Goal: Task Accomplishment & Management: Manage account settings

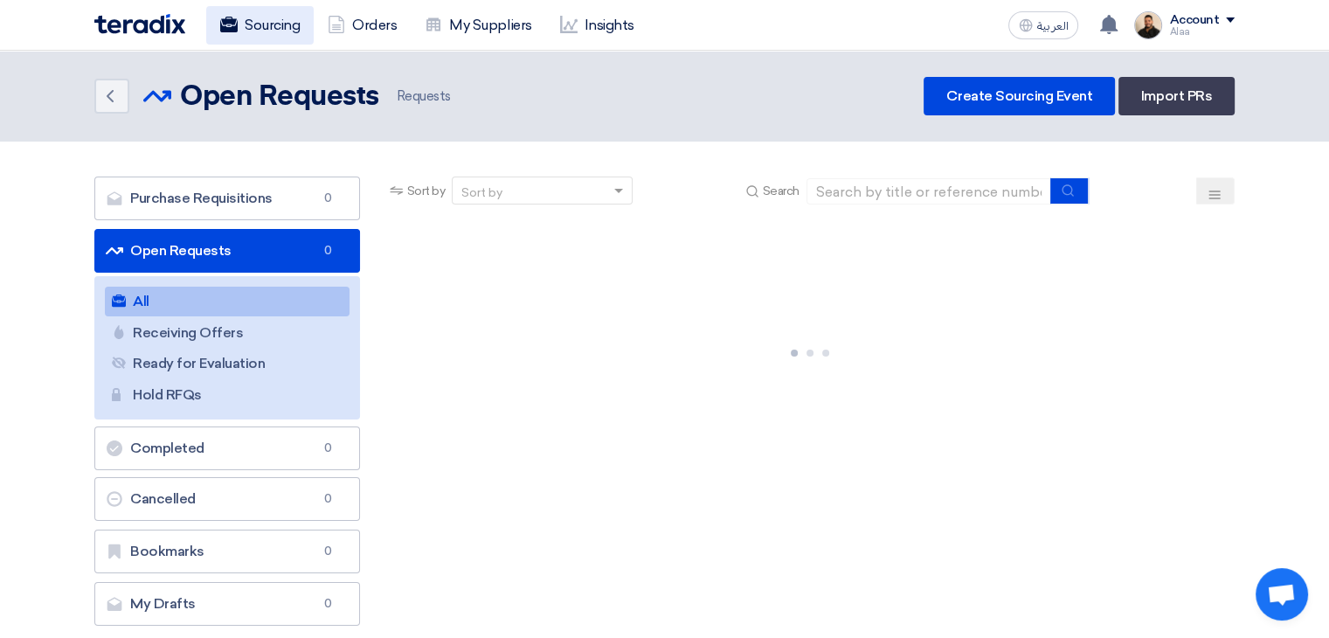
click at [261, 18] on link "Sourcing" at bounding box center [259, 25] width 107 height 38
click at [495, 31] on link "My Suppliers" at bounding box center [478, 25] width 135 height 38
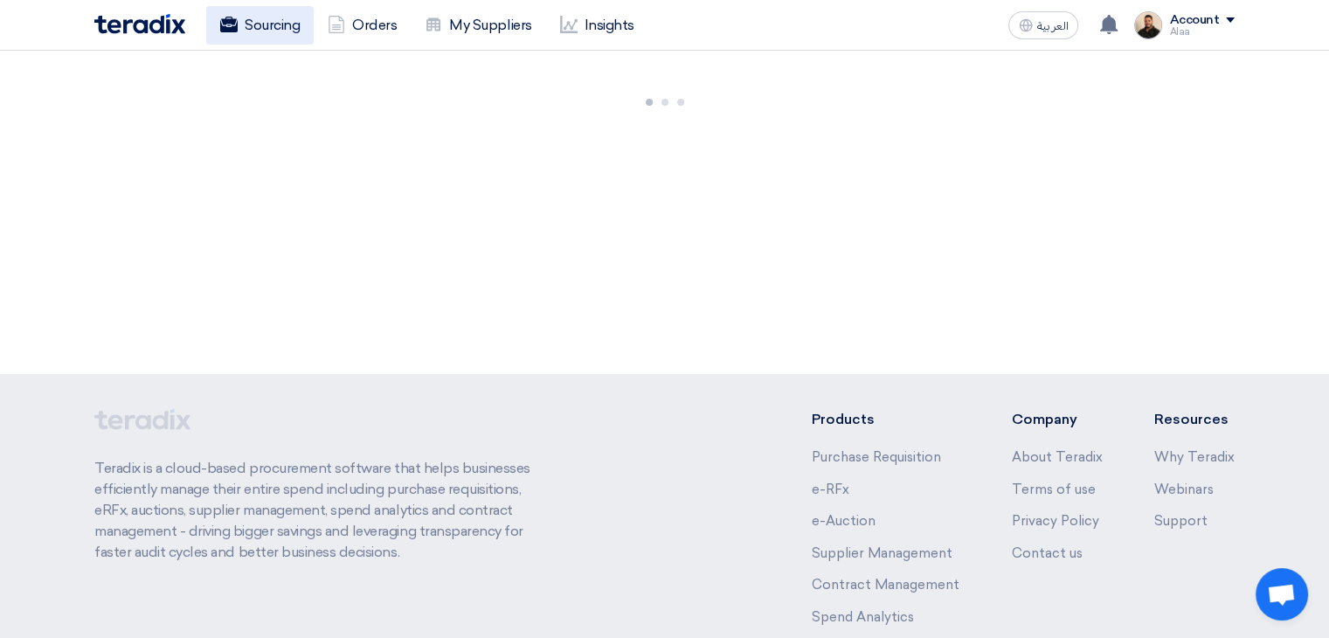
click at [292, 36] on link "Sourcing" at bounding box center [259, 25] width 107 height 38
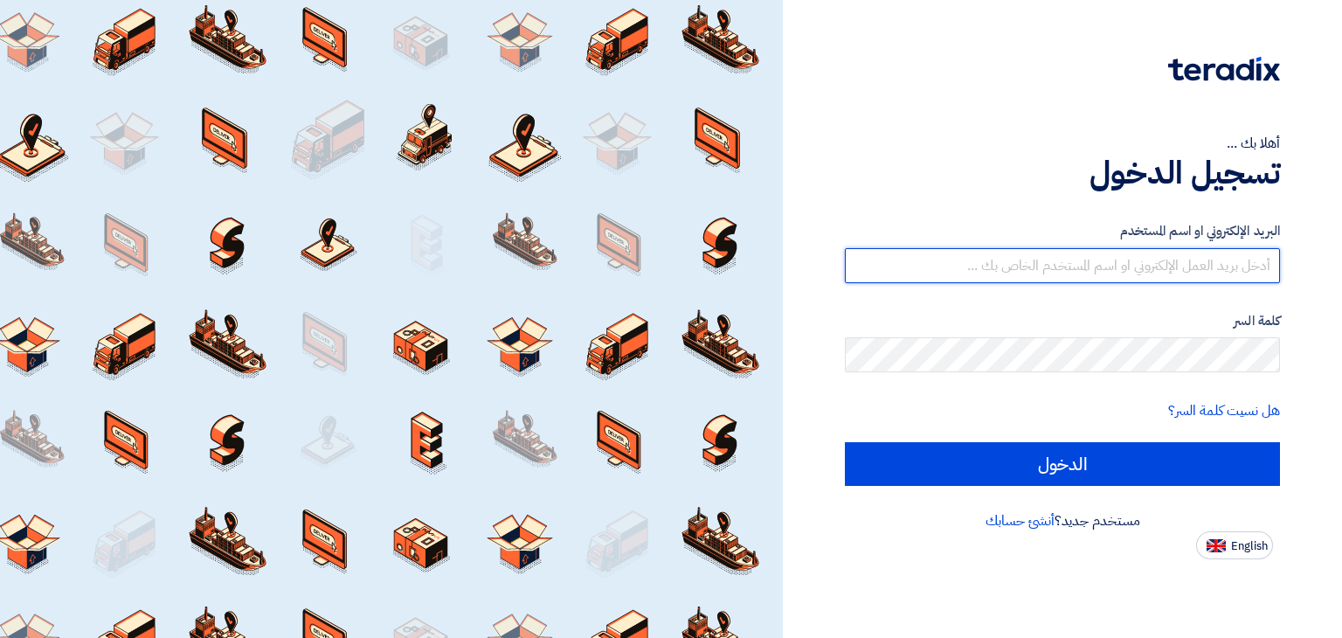
click at [986, 256] on input "text" at bounding box center [1062, 265] width 435 height 35
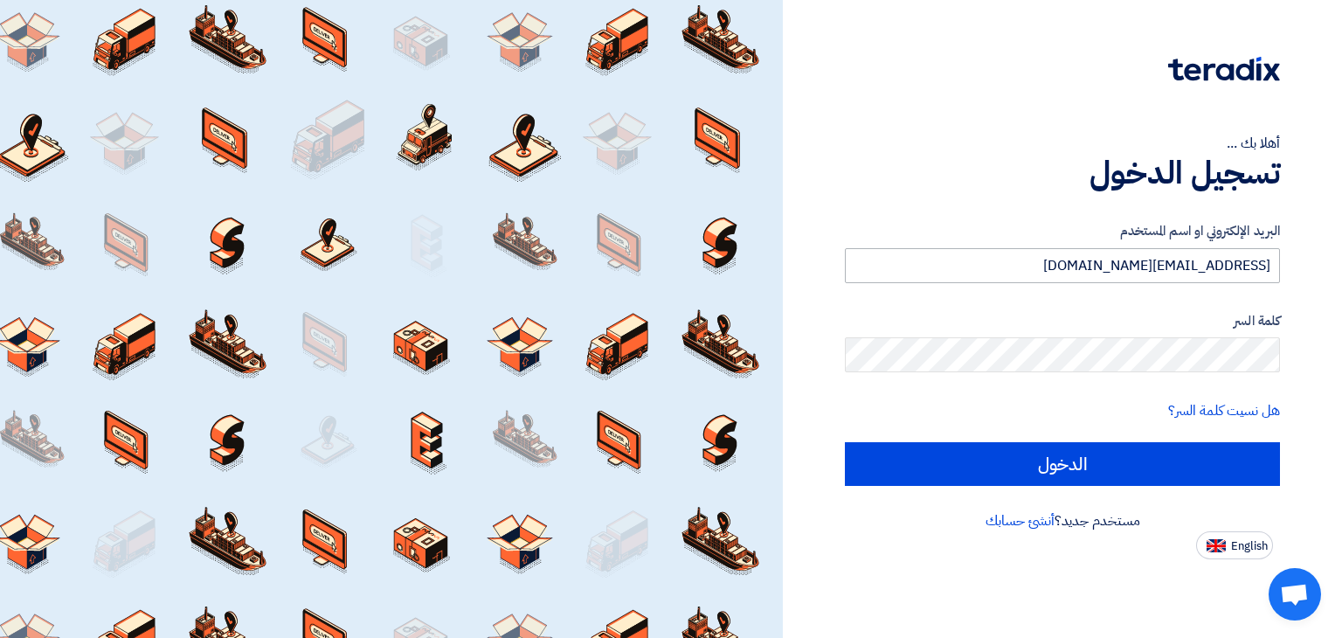
click at [845, 442] on input "الدخول" at bounding box center [1062, 464] width 435 height 44
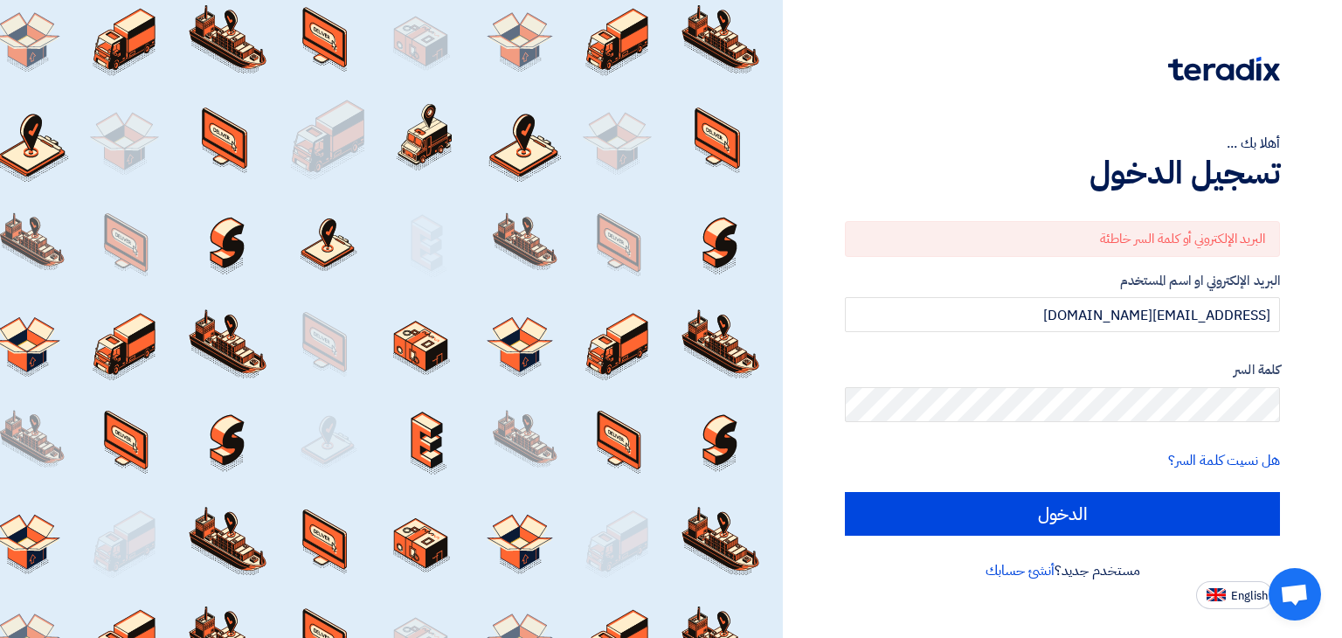
click at [845, 492] on input "الدخول" at bounding box center [1062, 514] width 435 height 44
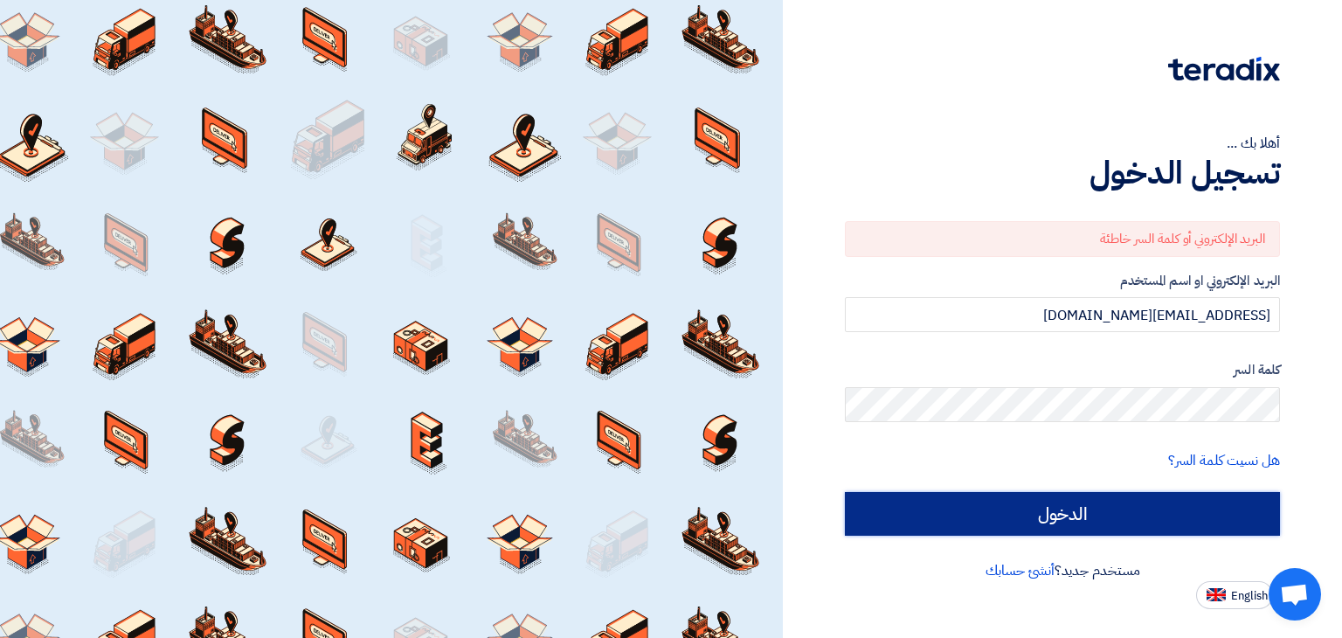
click at [1092, 516] on input "الدخول" at bounding box center [1062, 514] width 435 height 44
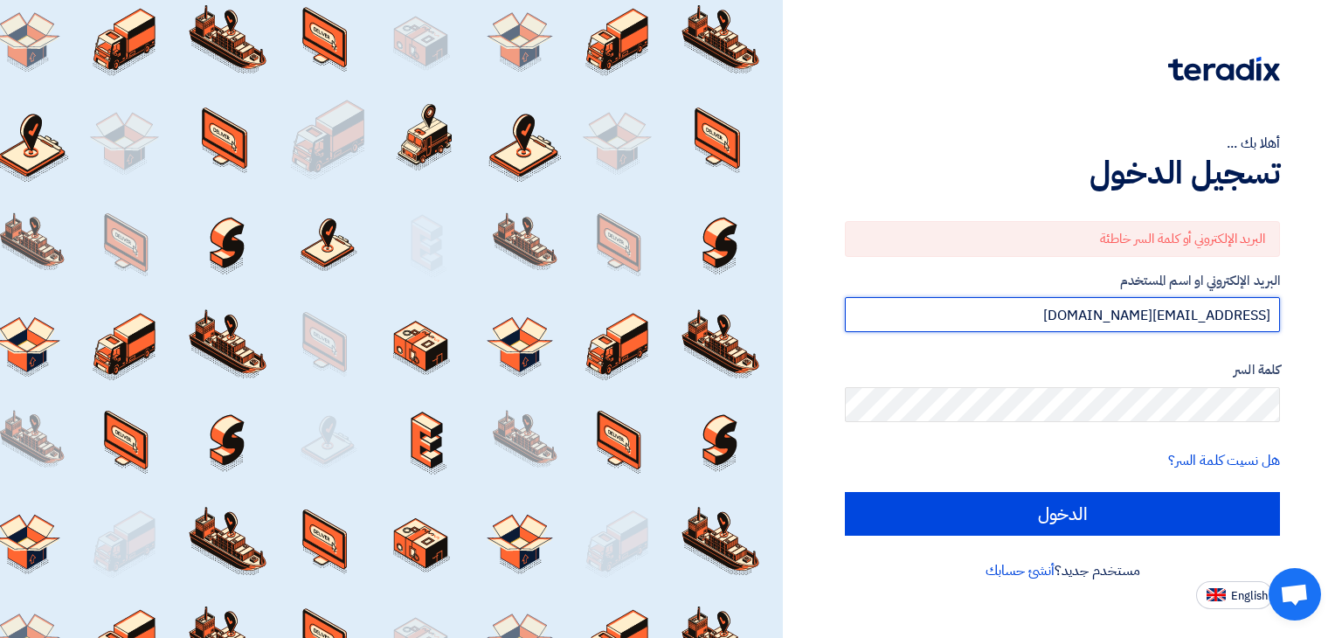
click at [1049, 314] on input "[EMAIL_ADDRESS][DOMAIN_NAME]" at bounding box center [1062, 314] width 435 height 35
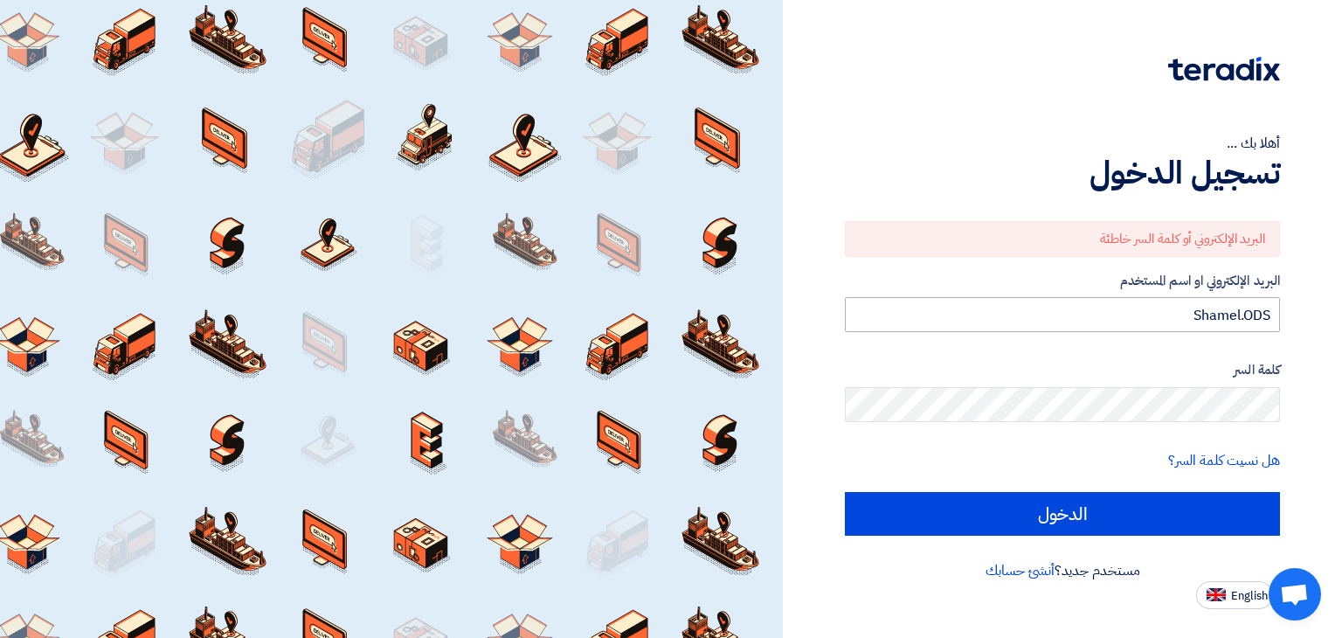
click at [1059, 322] on input "Shamel.ODS" at bounding box center [1062, 314] width 435 height 35
click at [845, 492] on input "الدخول" at bounding box center [1062, 514] width 435 height 44
click at [1047, 314] on input "[EMAIL_ADDRESS][DOMAIN_NAME]" at bounding box center [1062, 314] width 435 height 35
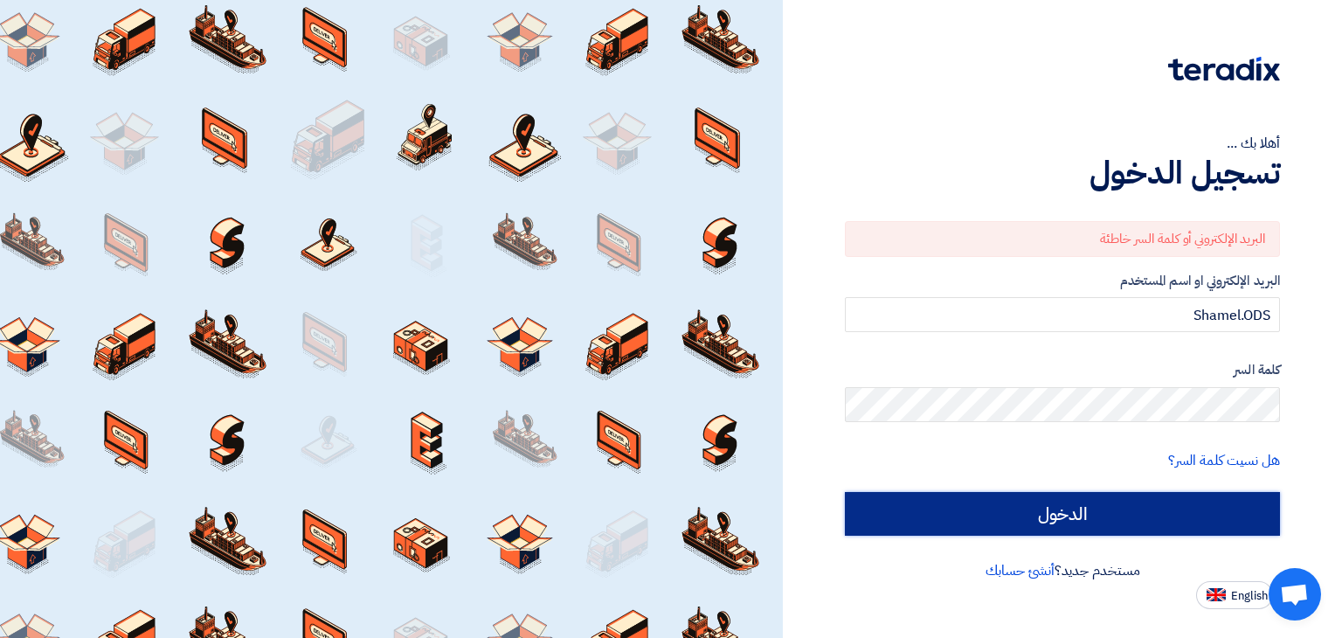
click at [1133, 511] on input "الدخول" at bounding box center [1062, 514] width 435 height 44
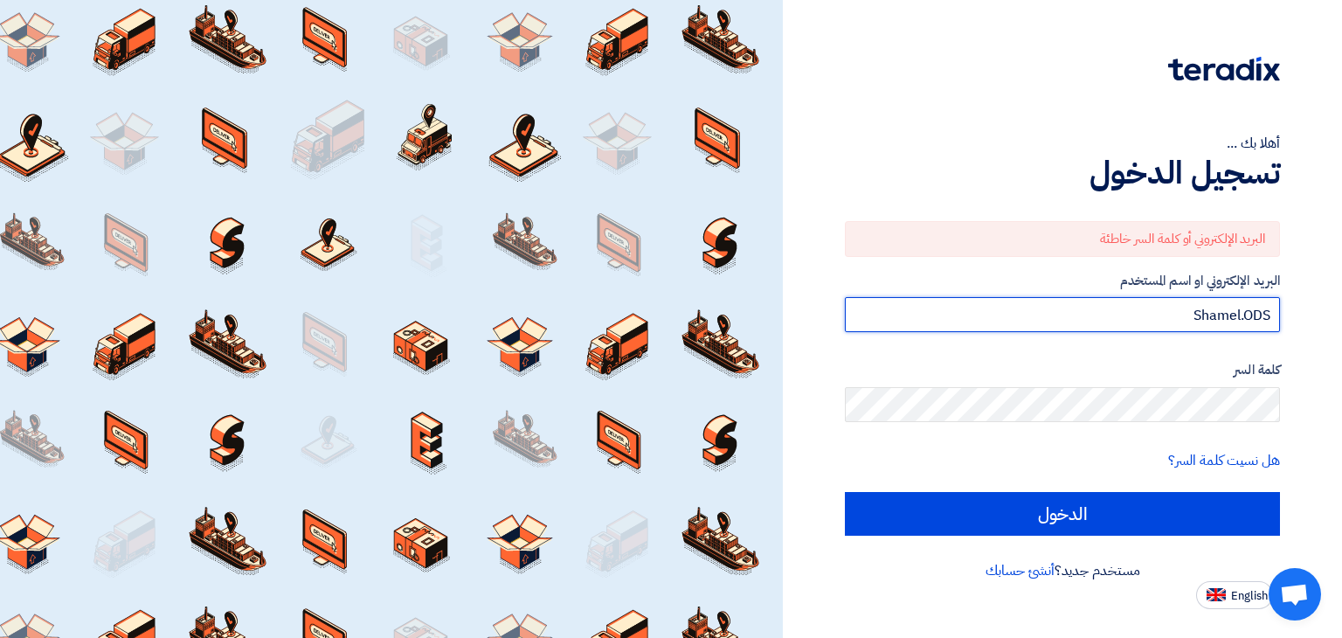
click at [1132, 318] on input "Shamel.ODS" at bounding box center [1062, 314] width 435 height 35
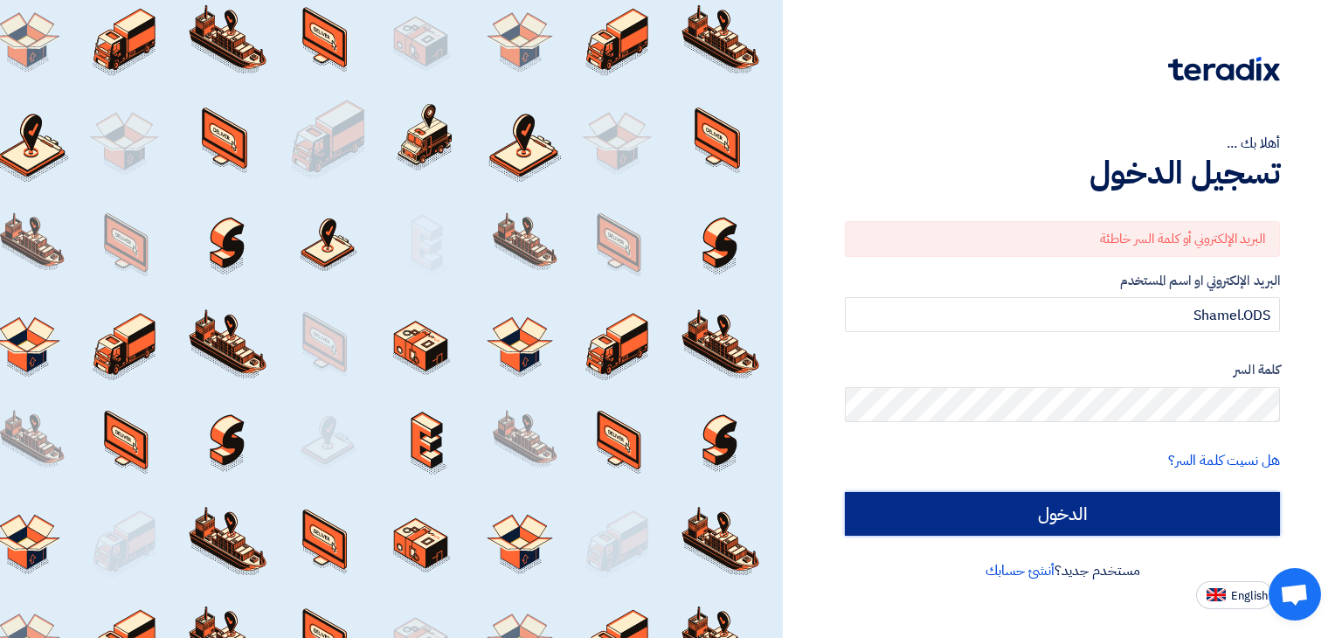
click at [1147, 511] on input "الدخول" at bounding box center [1062, 514] width 435 height 44
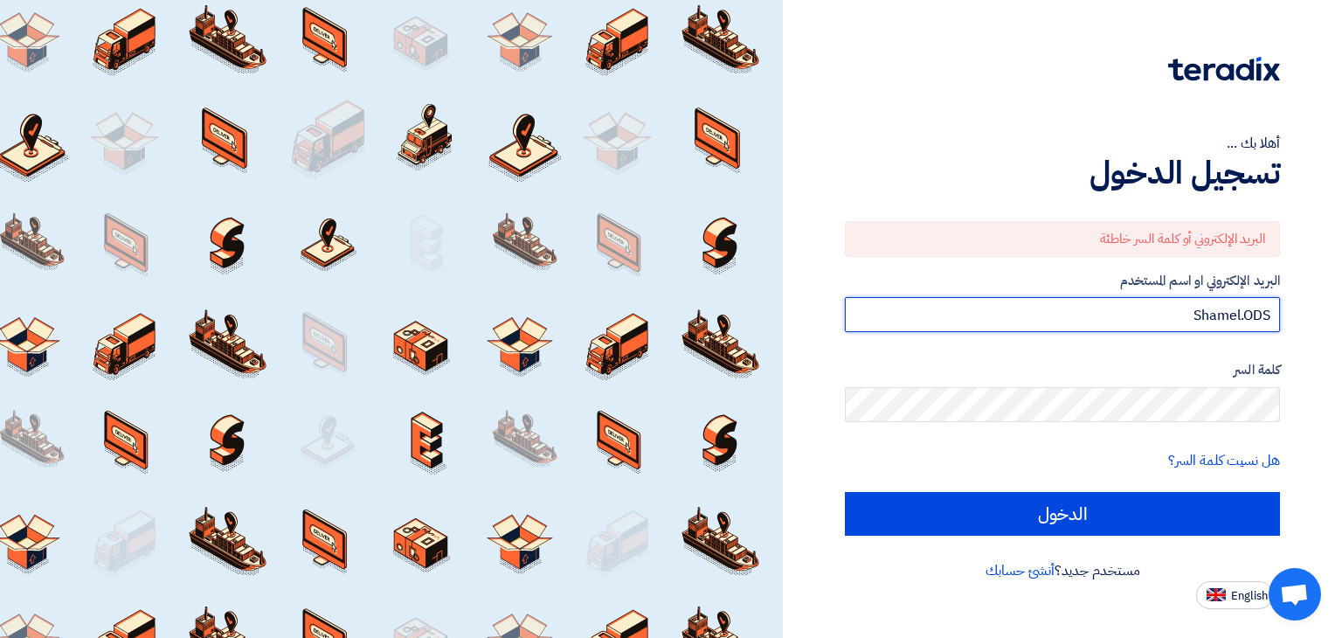
click at [1161, 314] on input "Shamel.ODS" at bounding box center [1062, 314] width 435 height 35
type input "alaa.nageh@obeikan.com.sa"
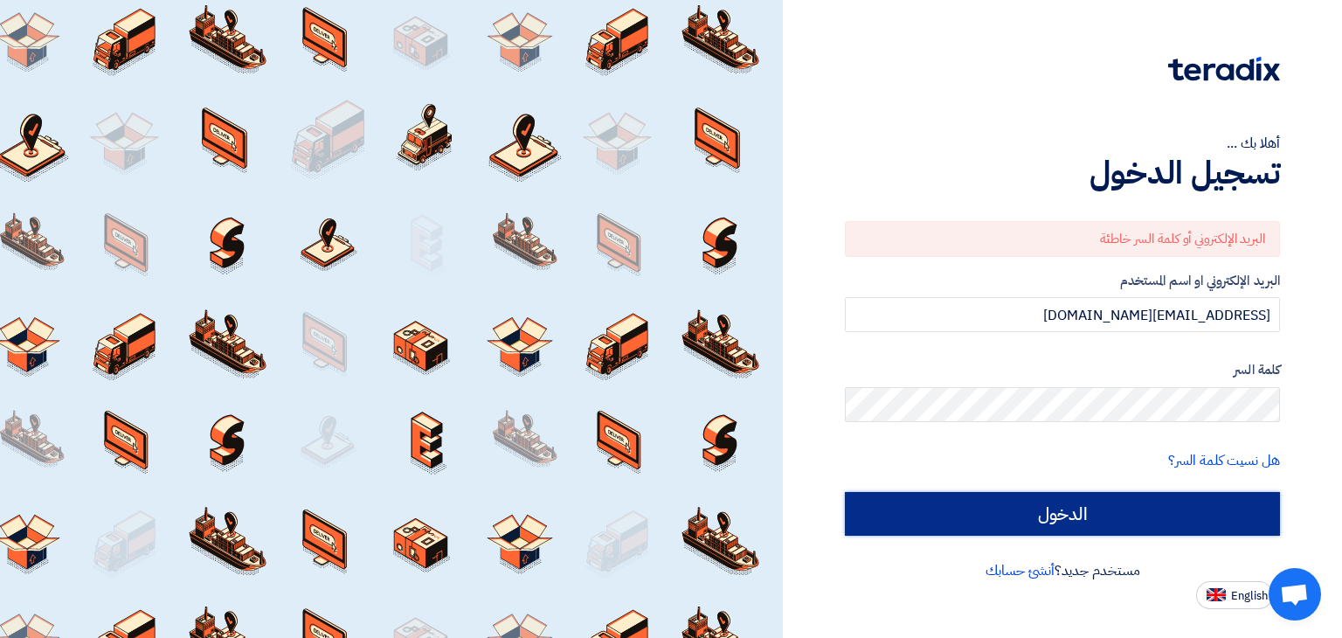
click at [1118, 515] on input "الدخول" at bounding box center [1062, 514] width 435 height 44
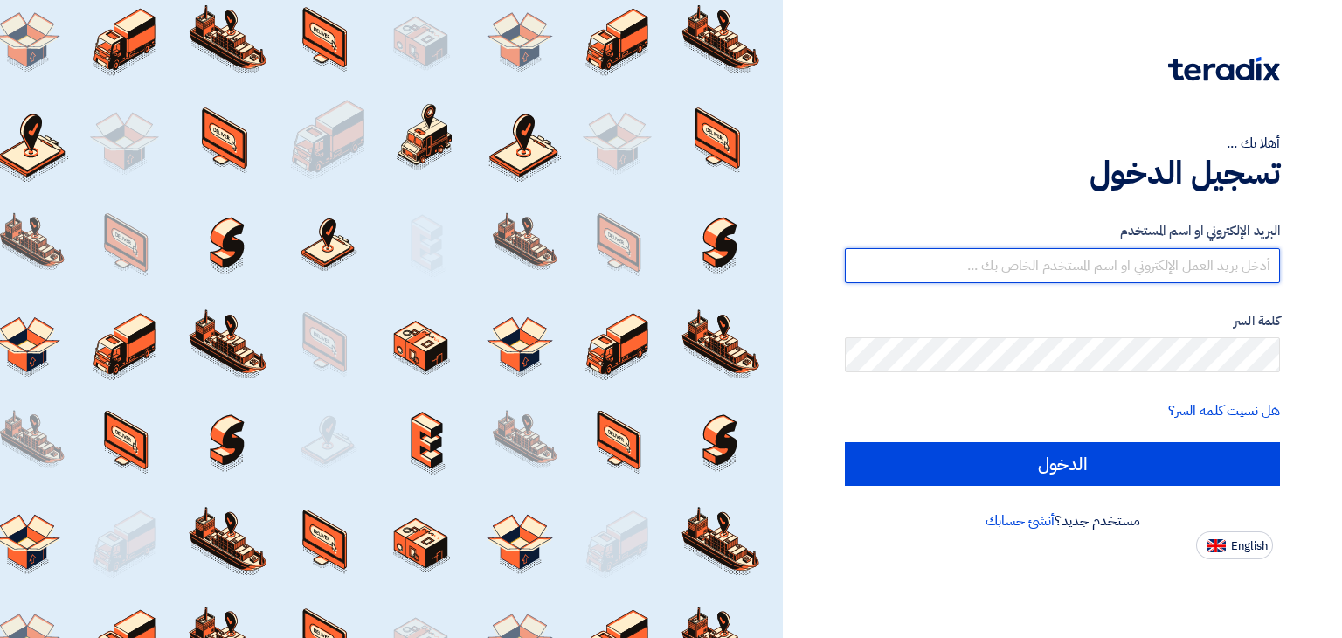
click at [1024, 265] on input "text" at bounding box center [1062, 265] width 435 height 35
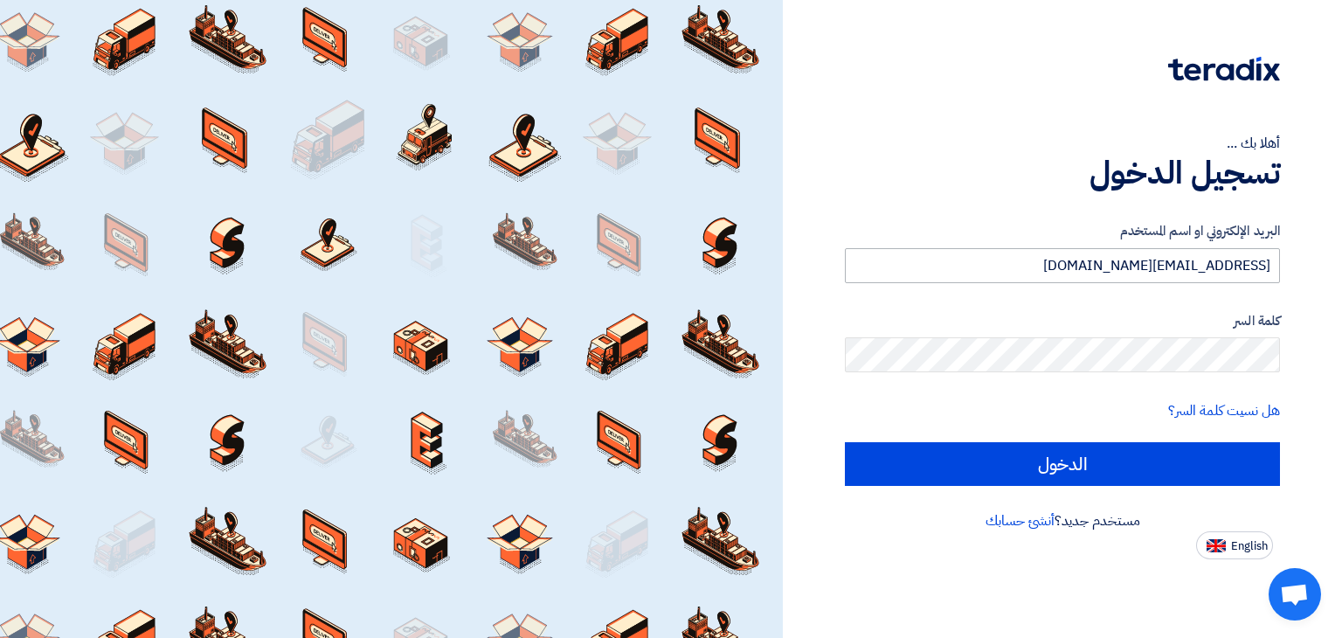
click at [1049, 273] on input "alaa.nageh@obeikan.com.sa" at bounding box center [1062, 265] width 435 height 35
click at [1049, 273] on input "[EMAIL_ADDRESS][DOMAIN_NAME]" at bounding box center [1062, 265] width 435 height 35
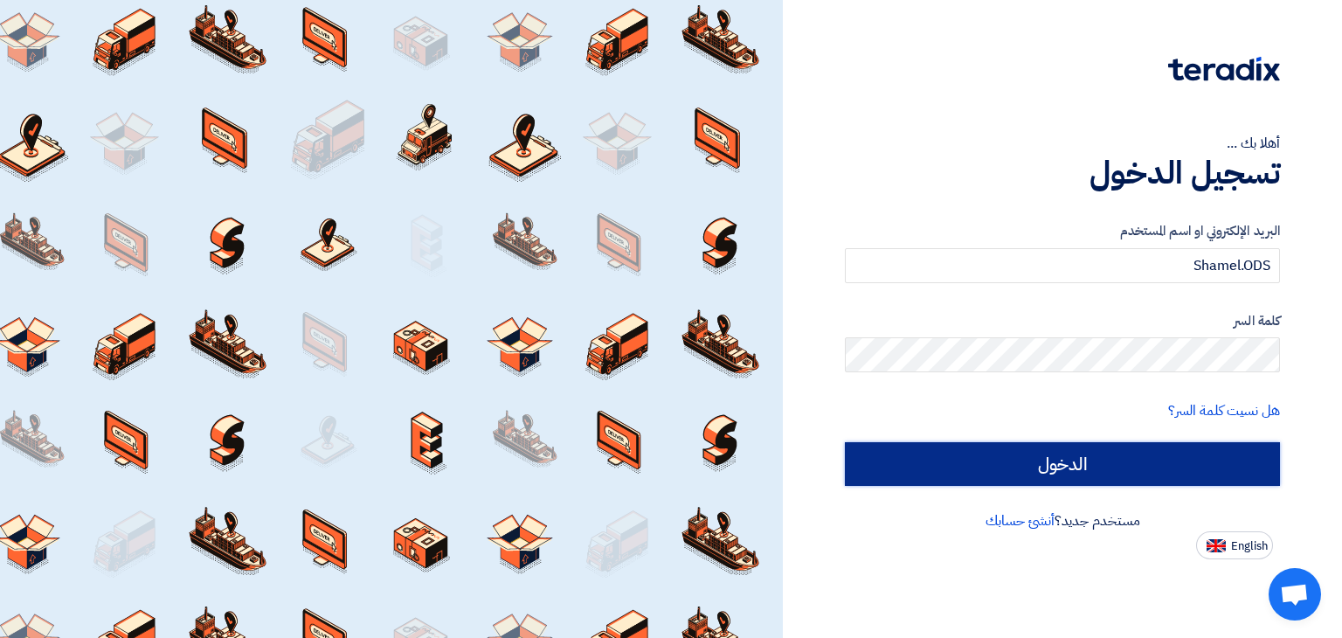
click at [1090, 452] on input "الدخول" at bounding box center [1062, 464] width 435 height 44
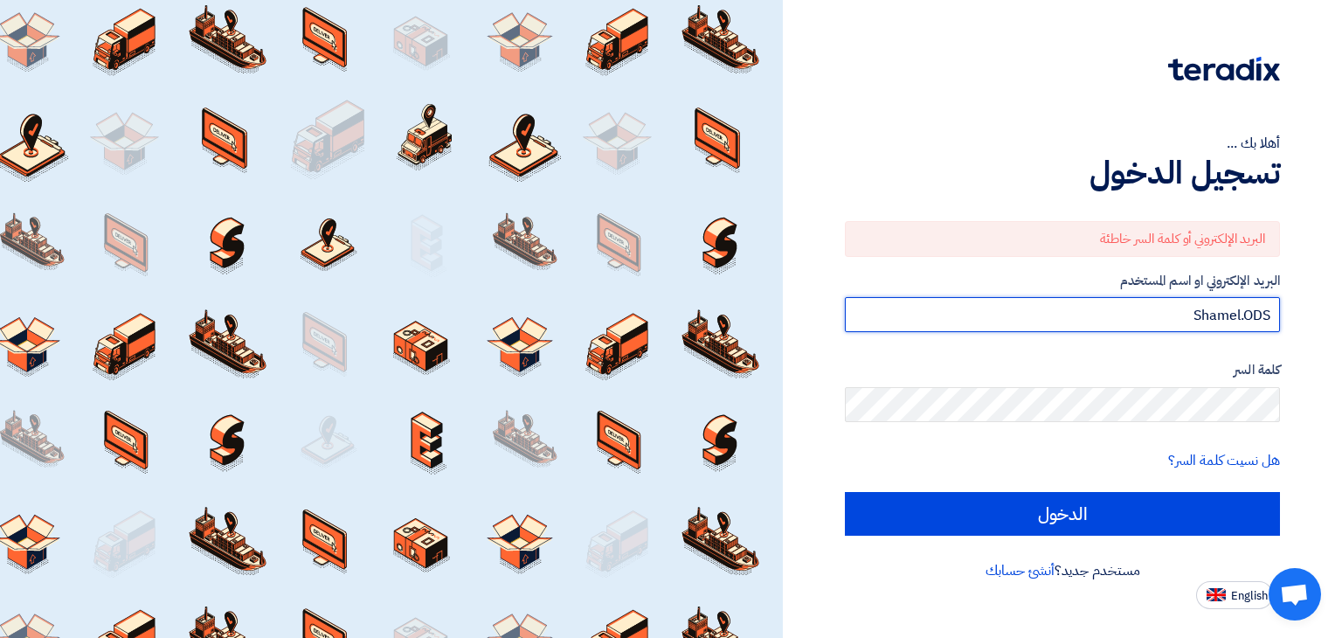
click at [1071, 301] on input "Shamel.ODS" at bounding box center [1062, 314] width 435 height 35
click at [1071, 300] on input "Shamel.ODS" at bounding box center [1062, 314] width 435 height 35
type input "[EMAIL_ADDRESS][DOMAIN_NAME]"
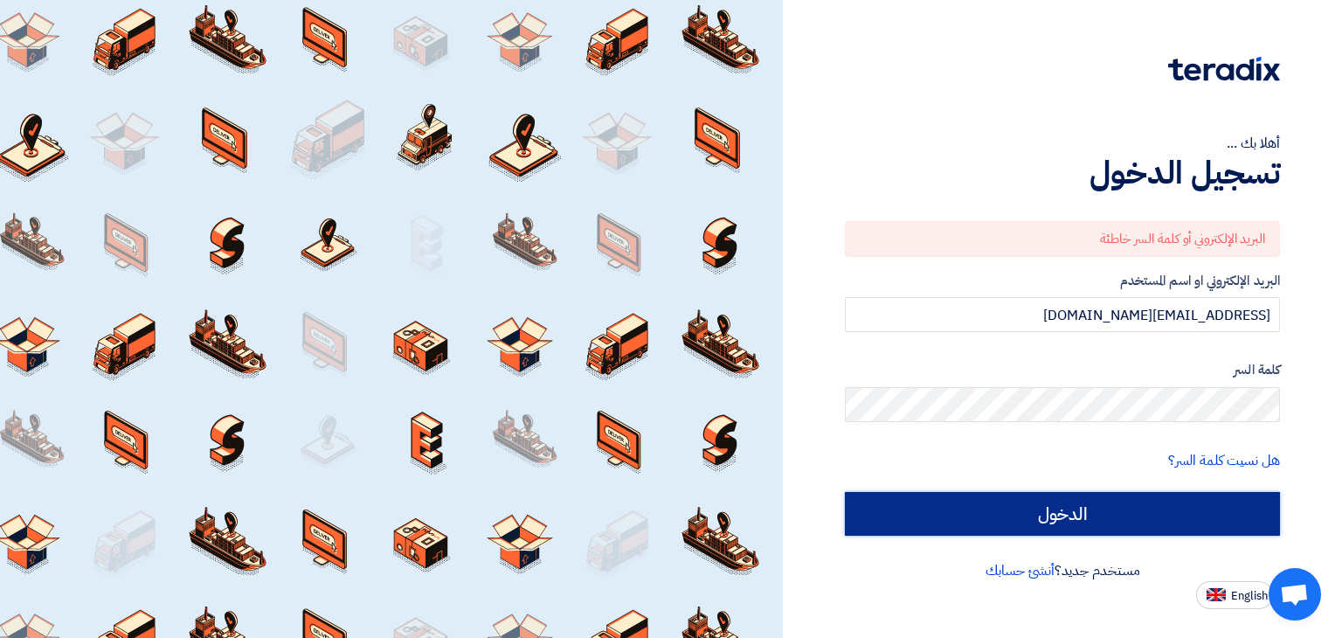
click at [1084, 514] on input "الدخول" at bounding box center [1062, 514] width 435 height 44
click at [1030, 510] on input "الدخول" at bounding box center [1062, 514] width 435 height 44
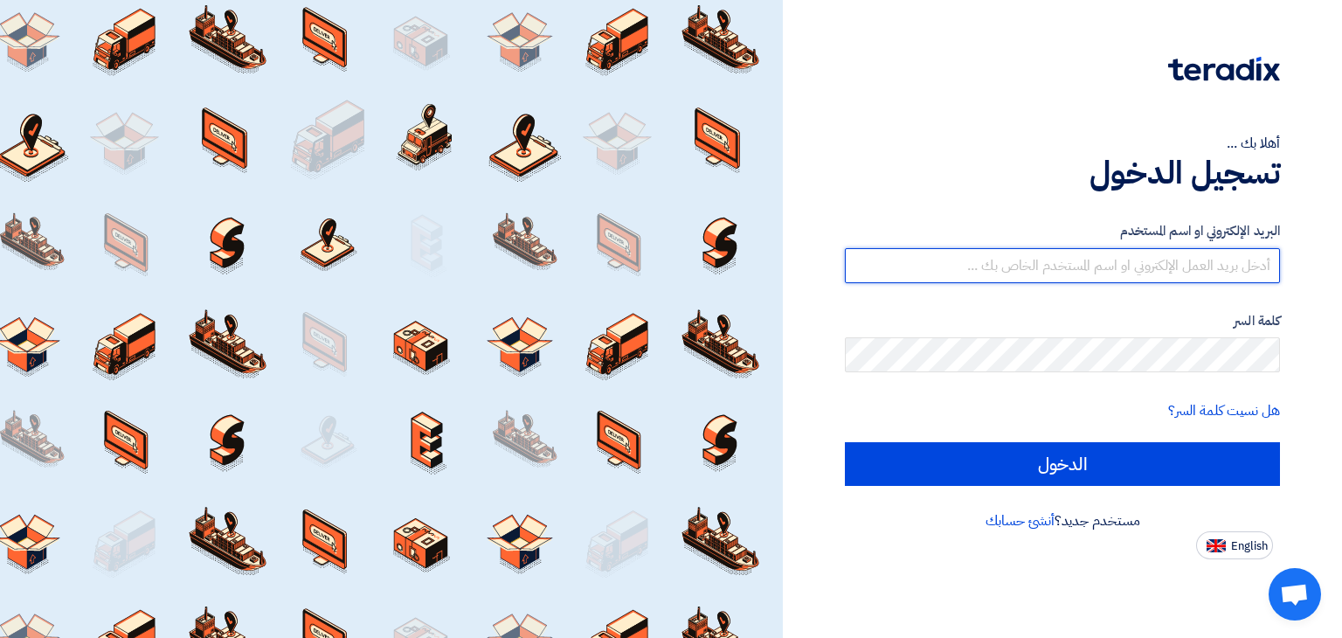
click at [974, 267] on input "text" at bounding box center [1062, 265] width 435 height 35
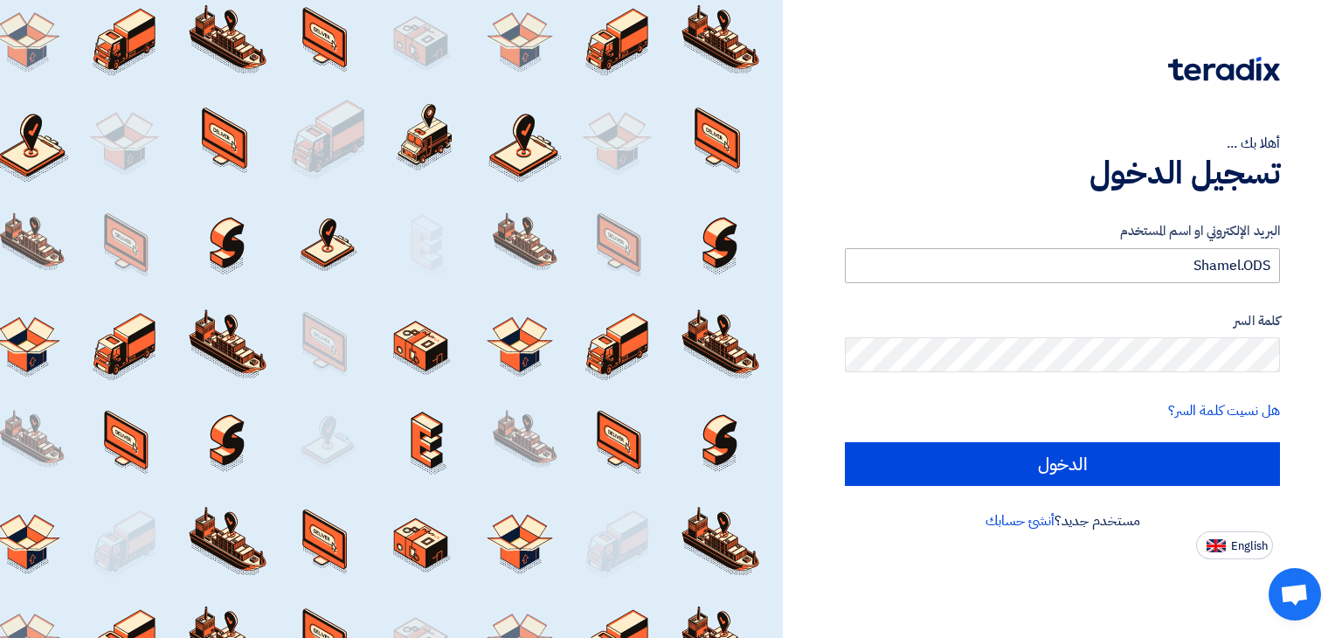
click at [1095, 263] on input "Shamel.ODS" at bounding box center [1062, 265] width 435 height 35
type input "alaa.nageh@obeikan.com.sa"
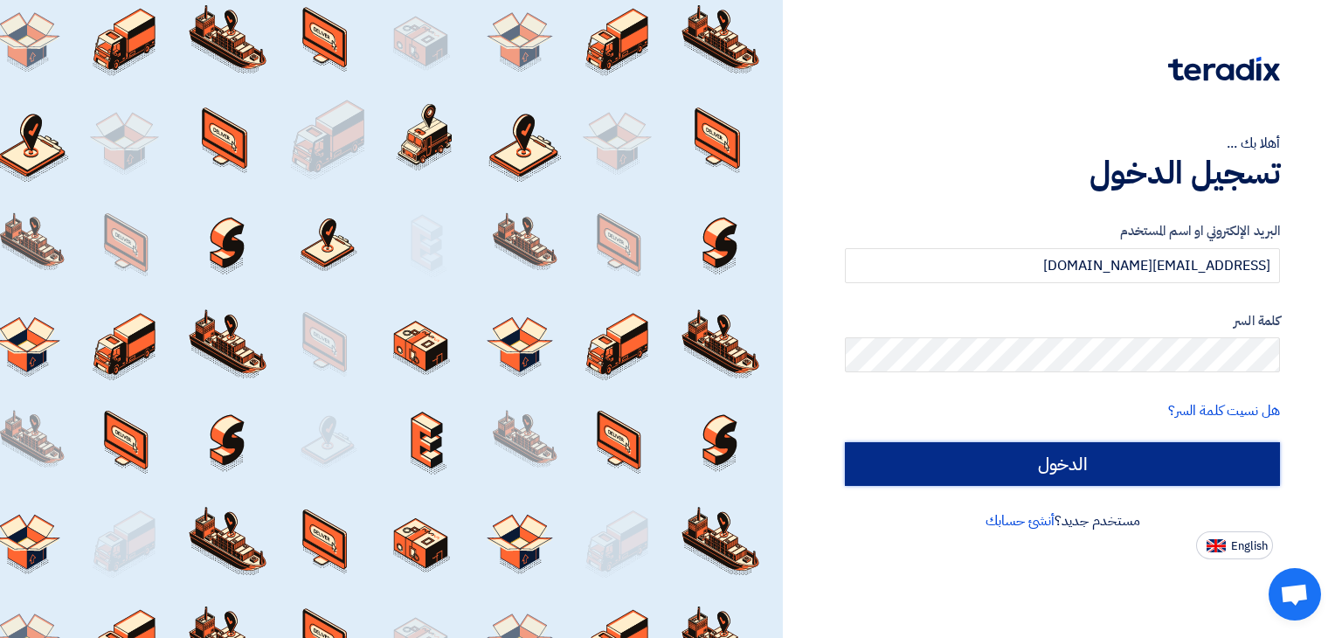
click at [1082, 461] on input "الدخول" at bounding box center [1062, 464] width 435 height 44
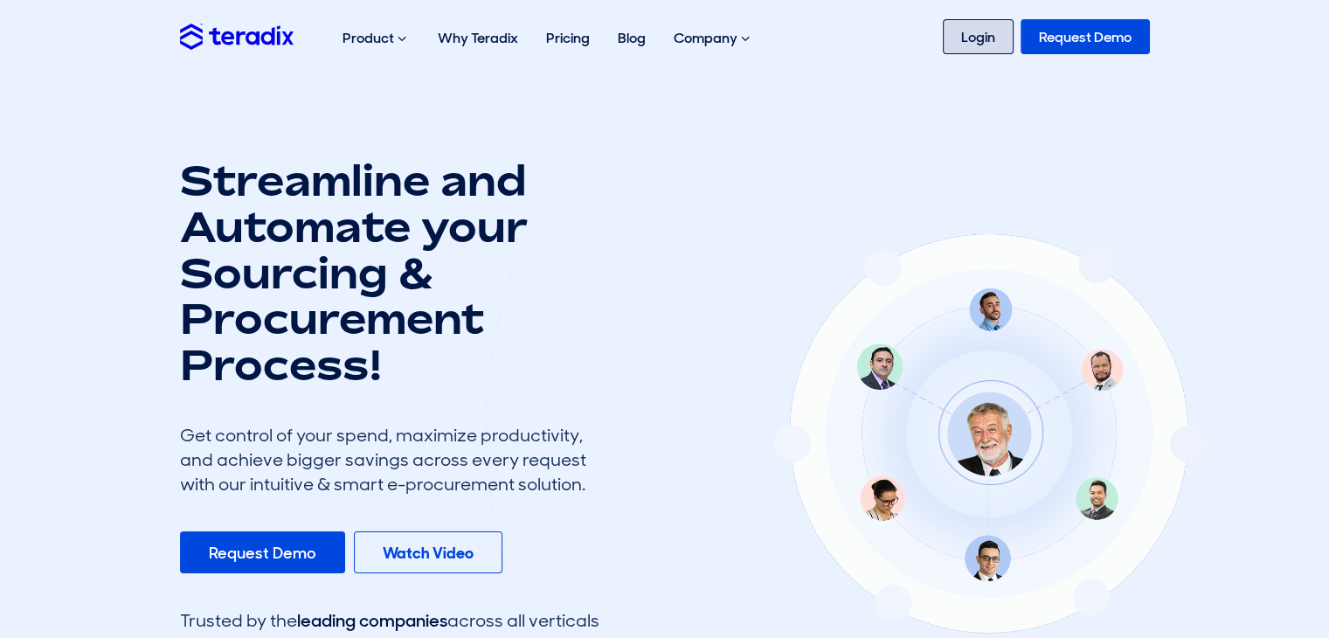
click at [963, 45] on link "Login" at bounding box center [978, 36] width 71 height 35
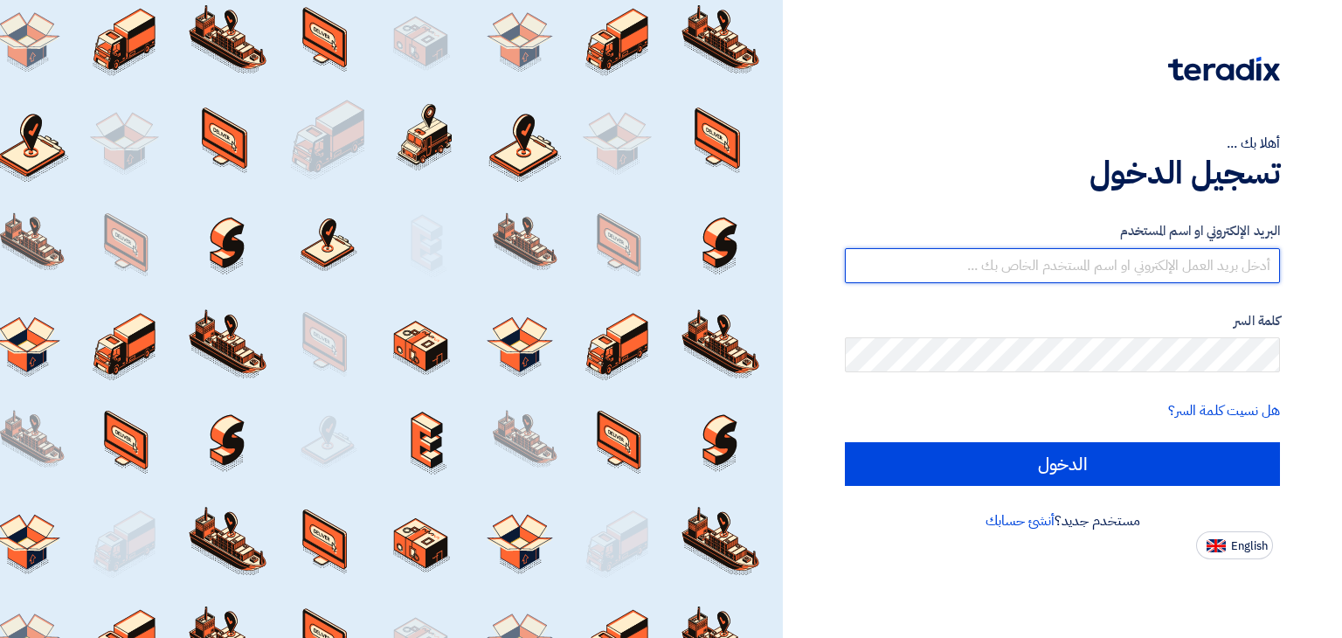
click at [1023, 263] on input "text" at bounding box center [1062, 265] width 435 height 35
type input "[EMAIL_ADDRESS][DOMAIN_NAME]"
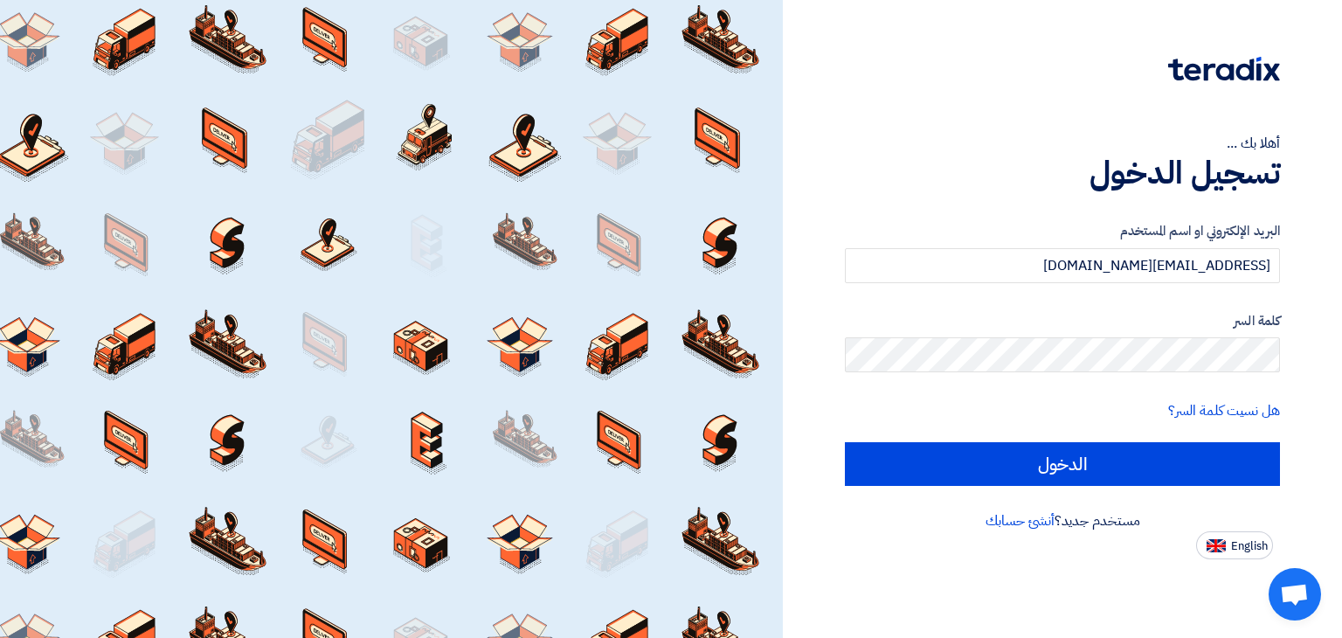
click at [845, 442] on input "الدخول" at bounding box center [1062, 464] width 435 height 44
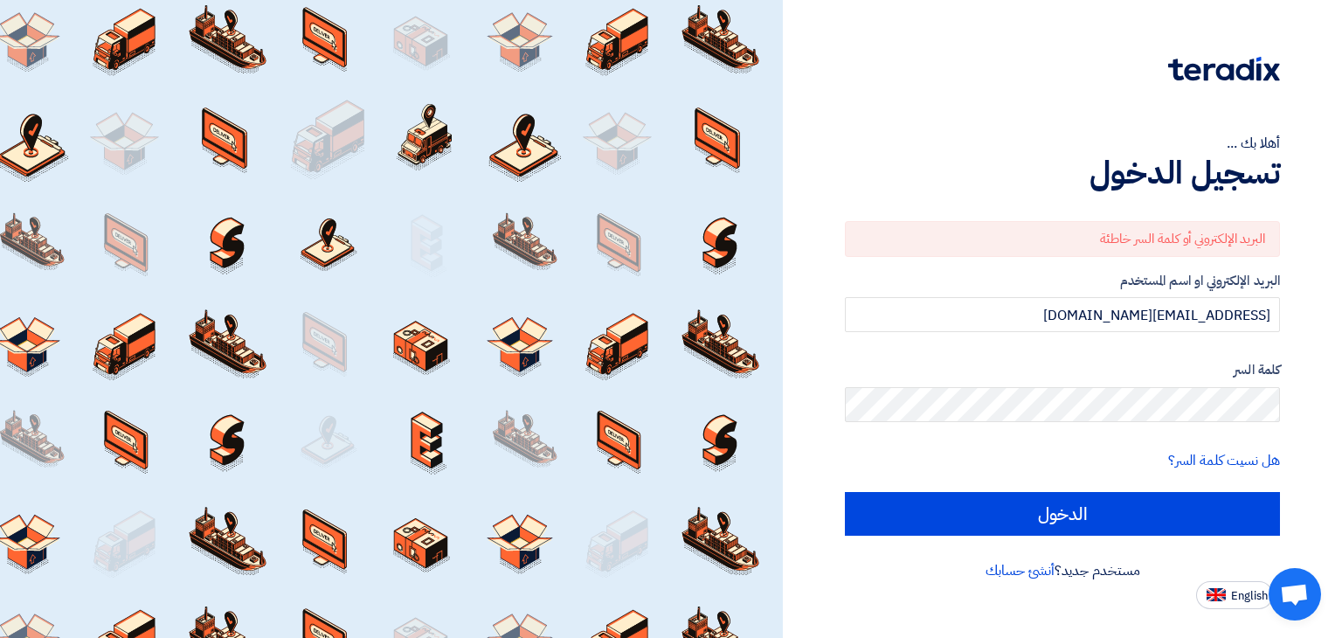
click at [1339, 279] on div "أهلا بك ... تسجيل الدخول البريد الإلكتروني أو كلمة السر خاطئة البريد الإلكتروني…" at bounding box center [1062, 319] width 559 height 638
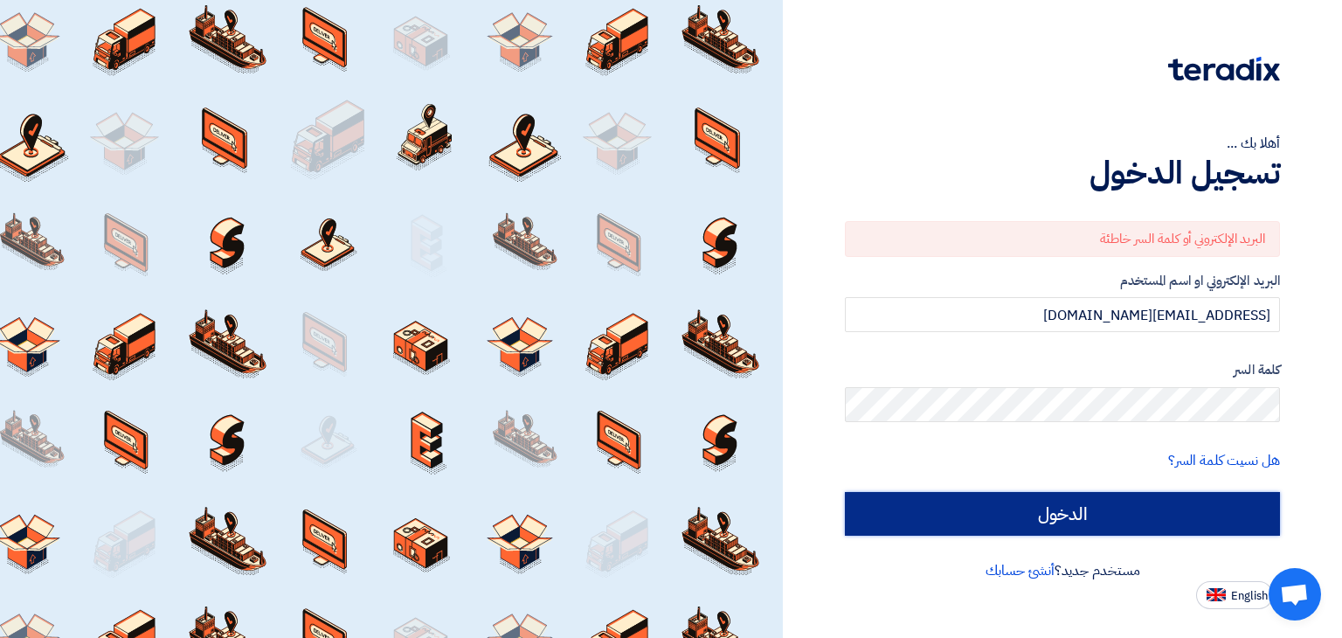
click at [1075, 535] on div "البريد الإلكتروني أو كلمة السر خاطئة البريد الإلكتروني او اسم المستخدم alaa.nag…" at bounding box center [1062, 379] width 435 height 364
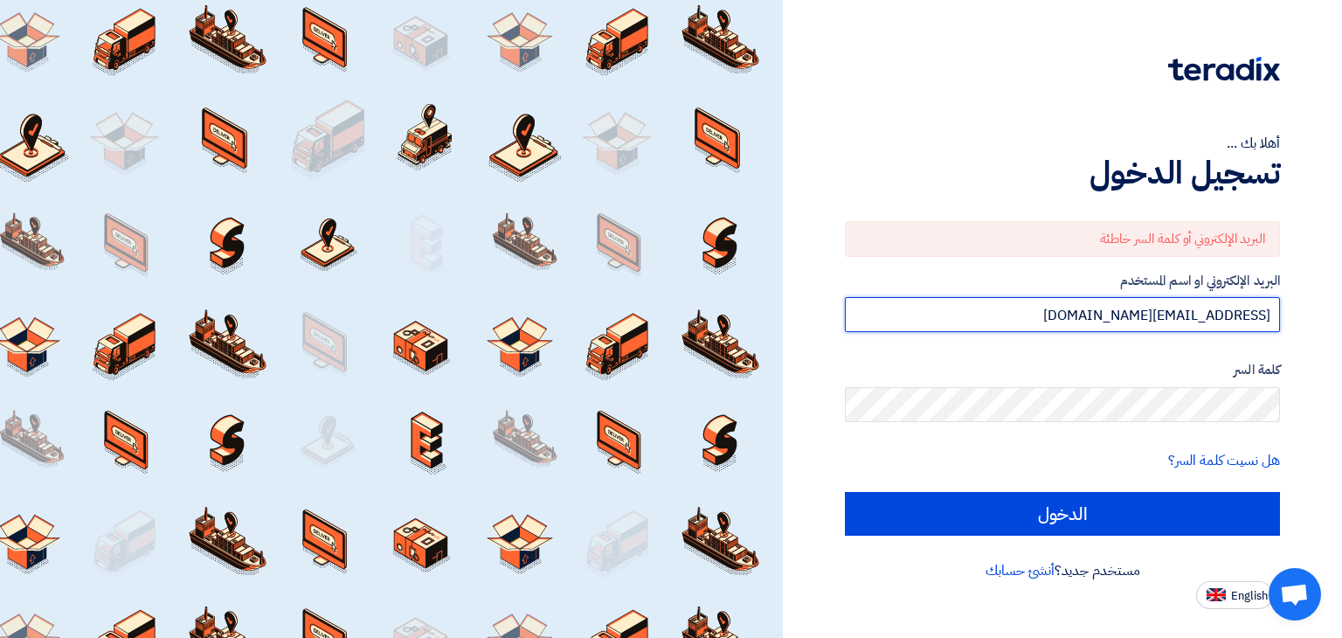
click at [1058, 315] on input "[EMAIL_ADDRESS][DOMAIN_NAME]" at bounding box center [1062, 314] width 435 height 35
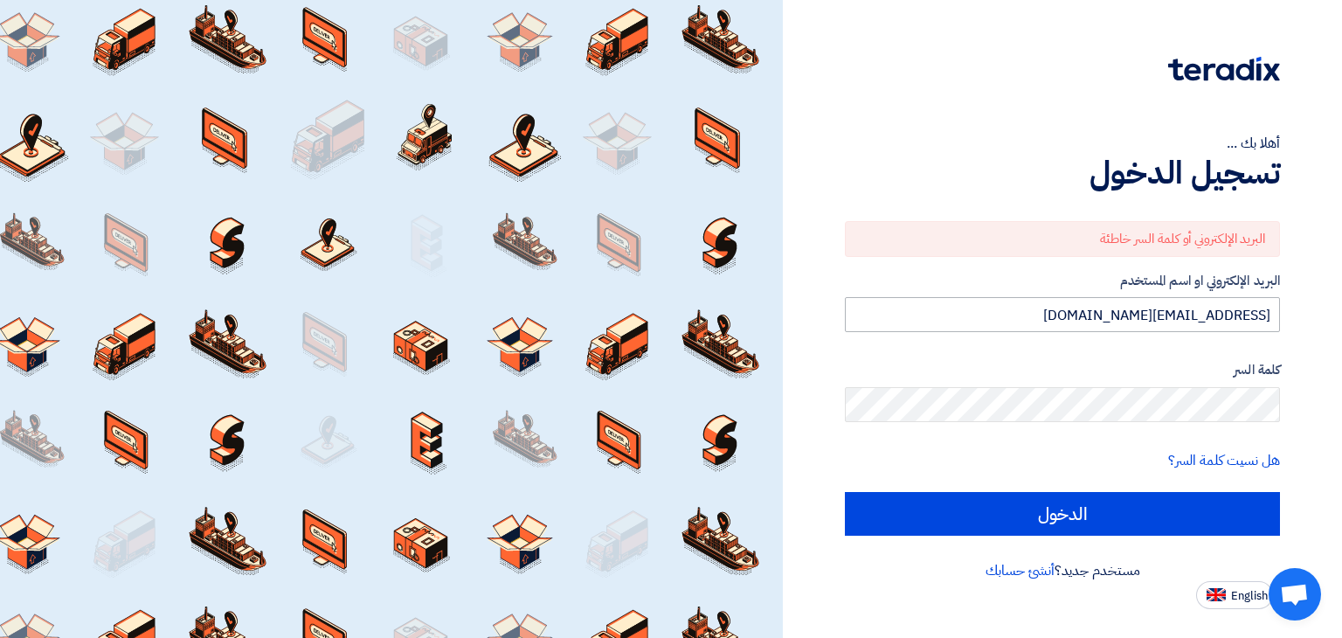
click at [845, 492] on input "الدخول" at bounding box center [1062, 514] width 435 height 44
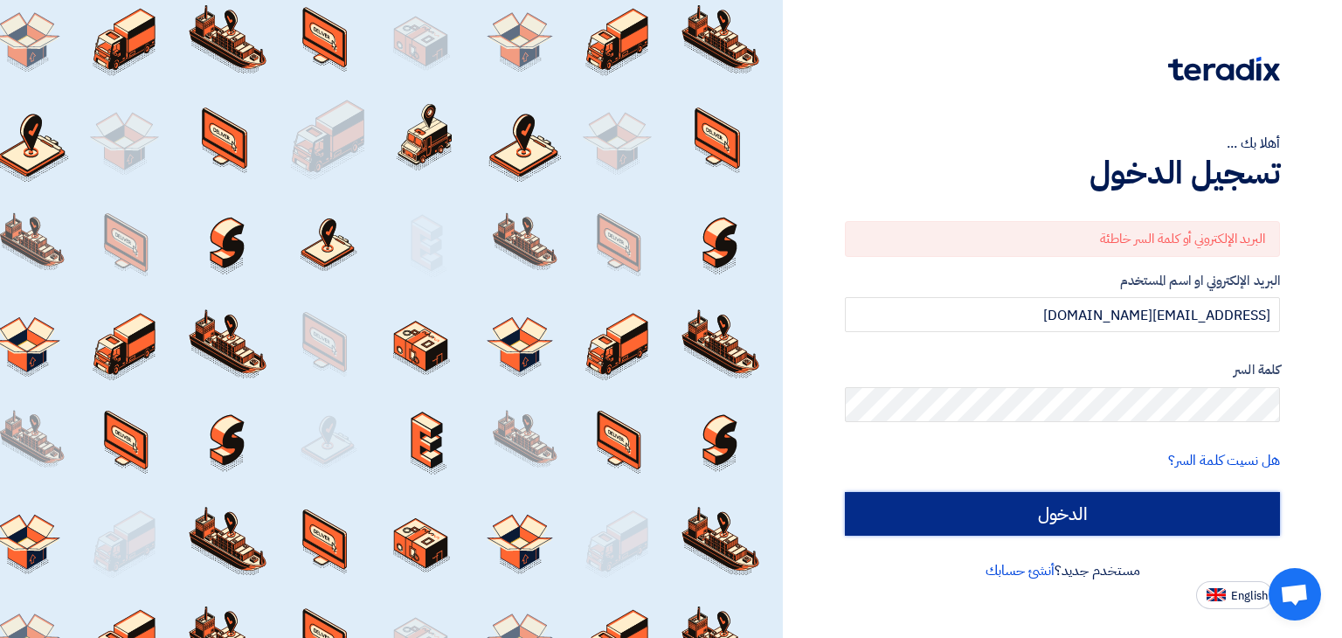
click at [1023, 517] on input "الدخول" at bounding box center [1062, 514] width 435 height 44
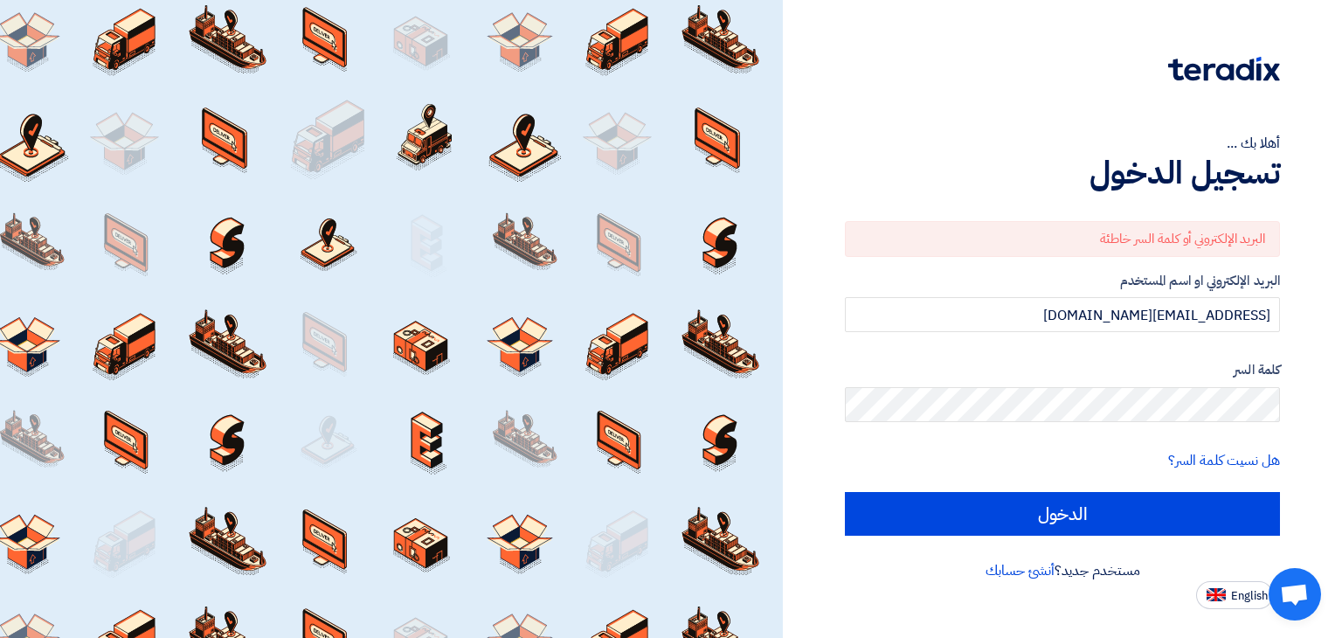
click at [939, 191] on h1 "تسجيل الدخول" at bounding box center [1062, 173] width 435 height 38
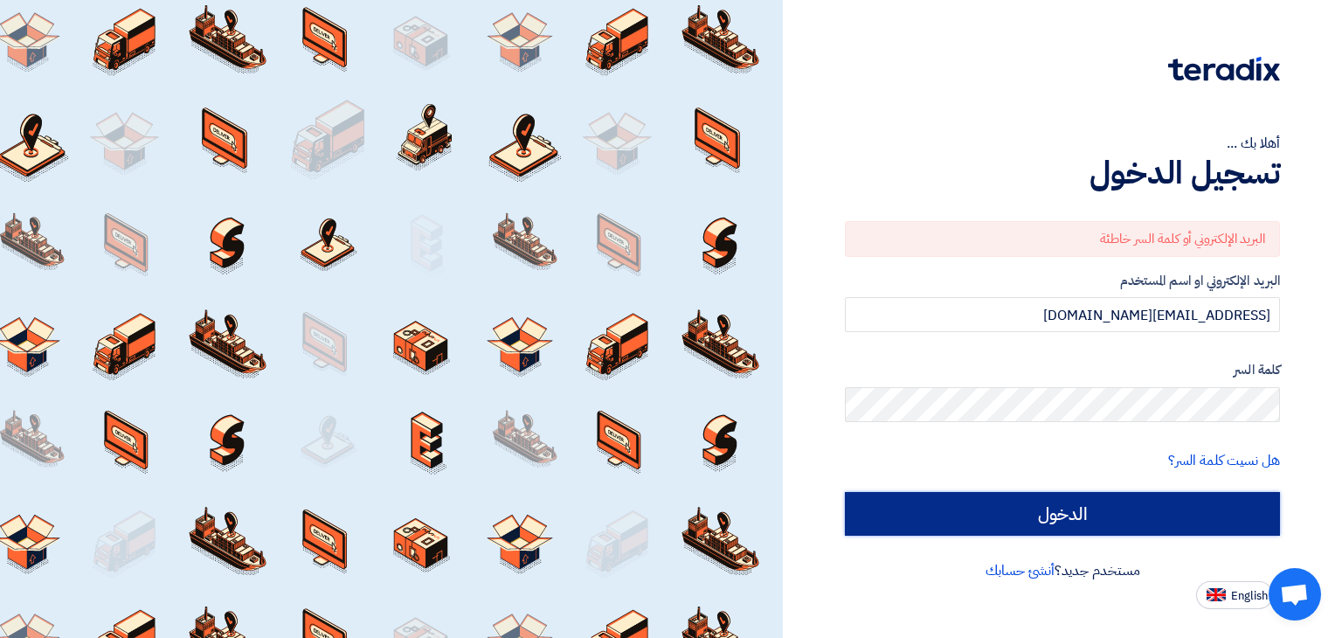
click at [1058, 525] on input "الدخول" at bounding box center [1062, 514] width 435 height 44
click at [1091, 523] on input "الدخول" at bounding box center [1062, 514] width 435 height 44
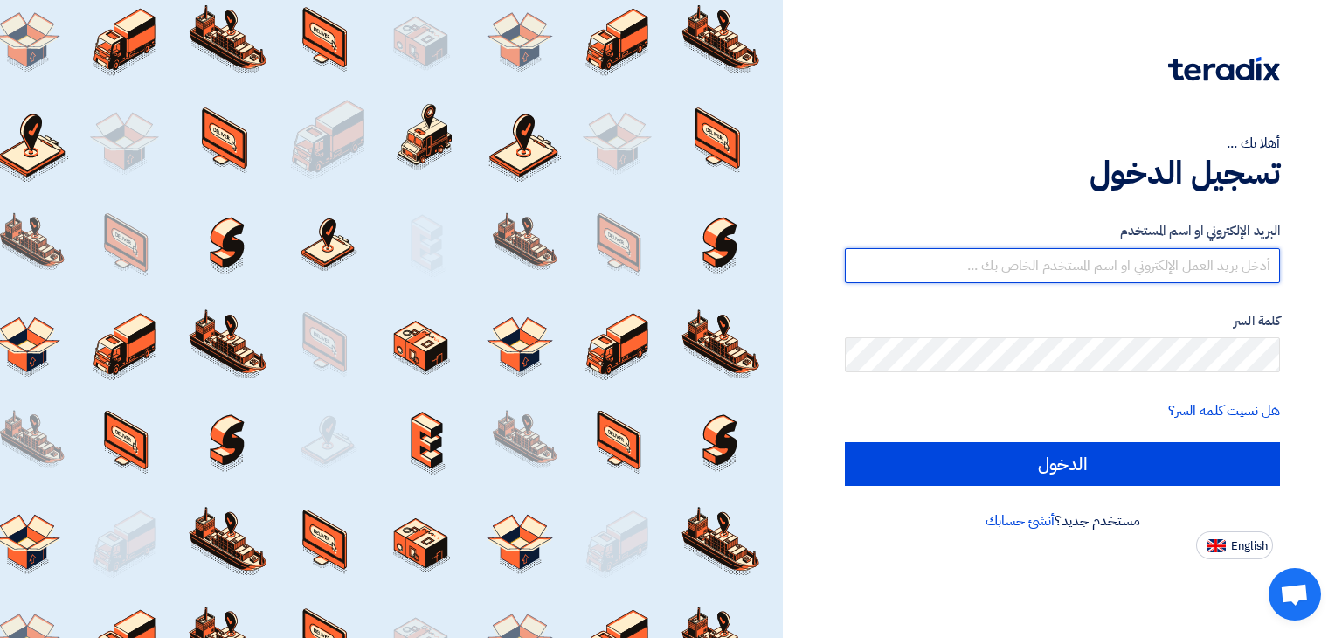
click at [1014, 258] on input "text" at bounding box center [1062, 265] width 435 height 35
type input "[EMAIL_ADDRESS][DOMAIN_NAME]"
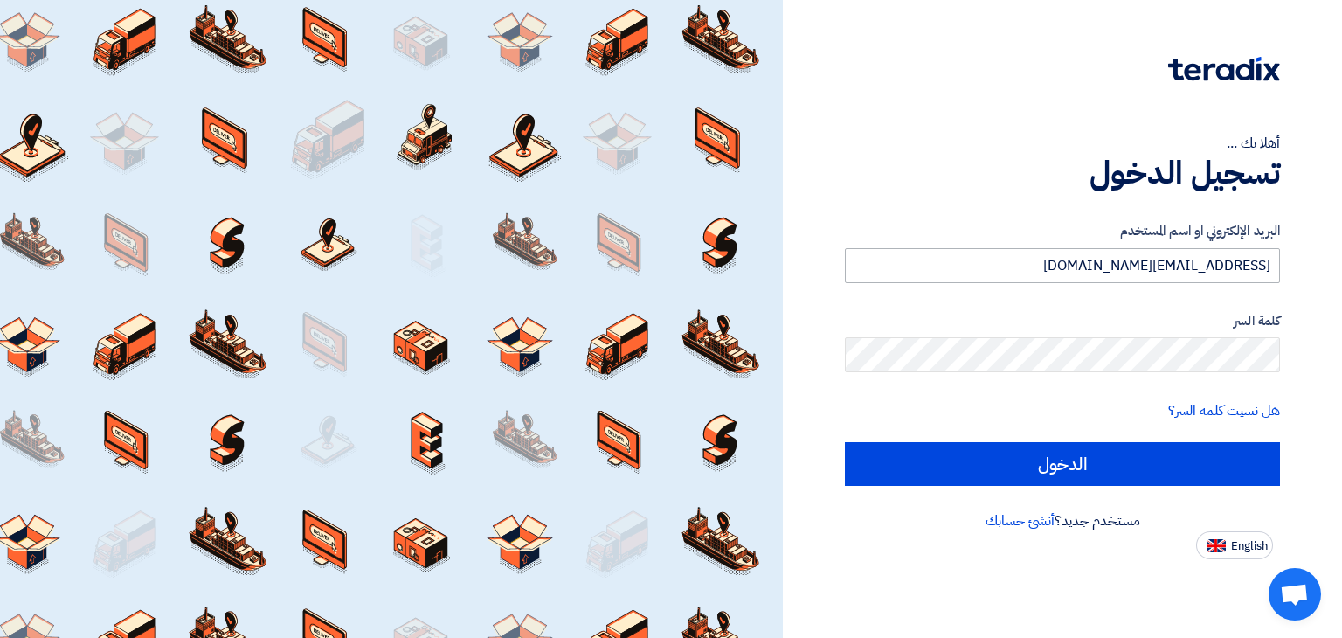
click at [845, 442] on input "الدخول" at bounding box center [1062, 464] width 435 height 44
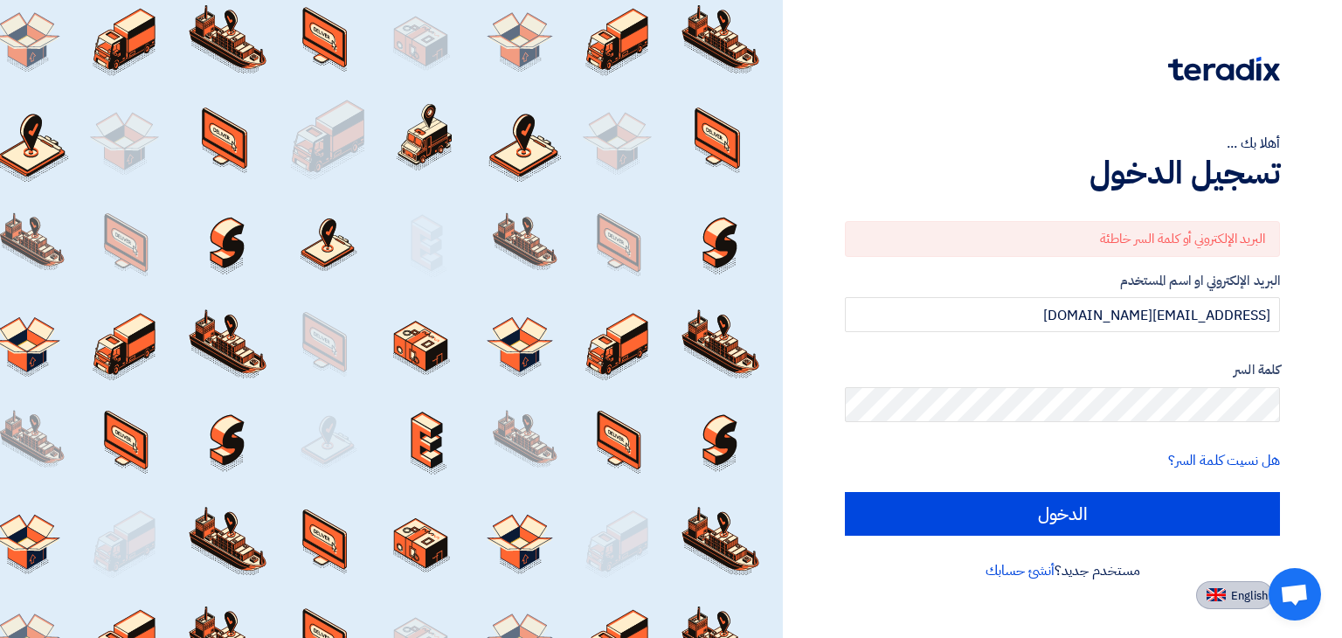
click at [1213, 600] on img at bounding box center [1216, 594] width 19 height 13
type input "Sign in"
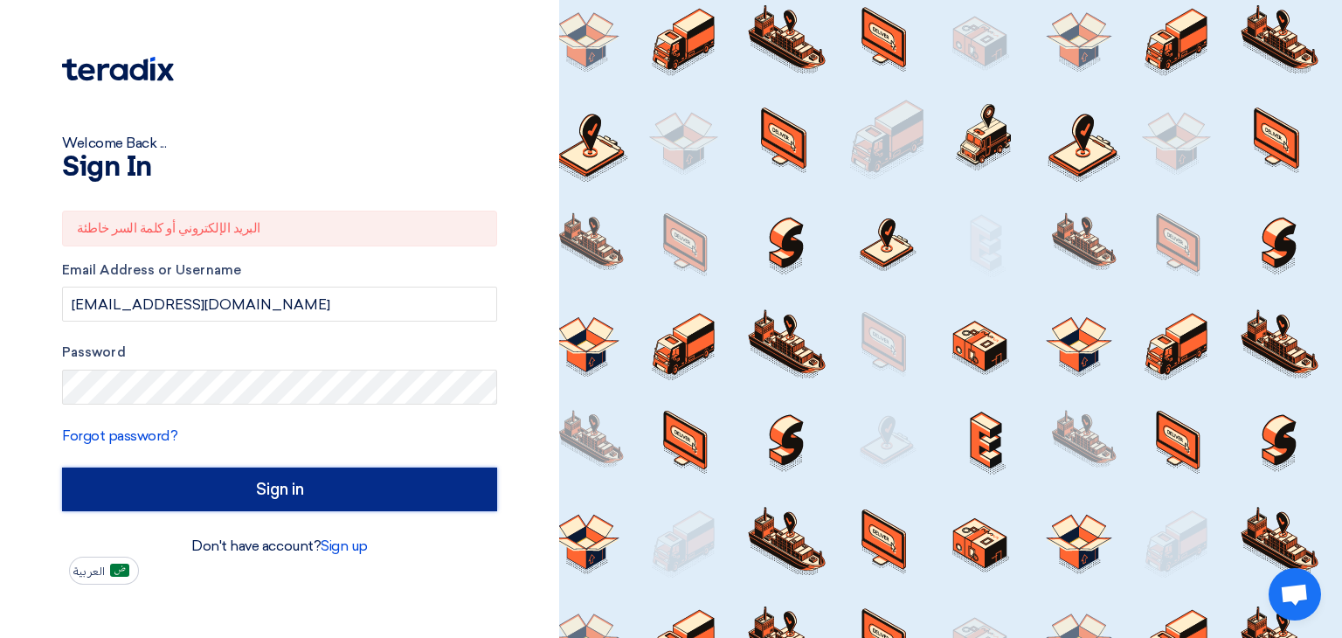
click at [415, 491] on input "Sign in" at bounding box center [279, 490] width 435 height 44
click at [62, 468] on input "Sign in" at bounding box center [279, 490] width 435 height 44
